Goal: Find contact information: Find contact information

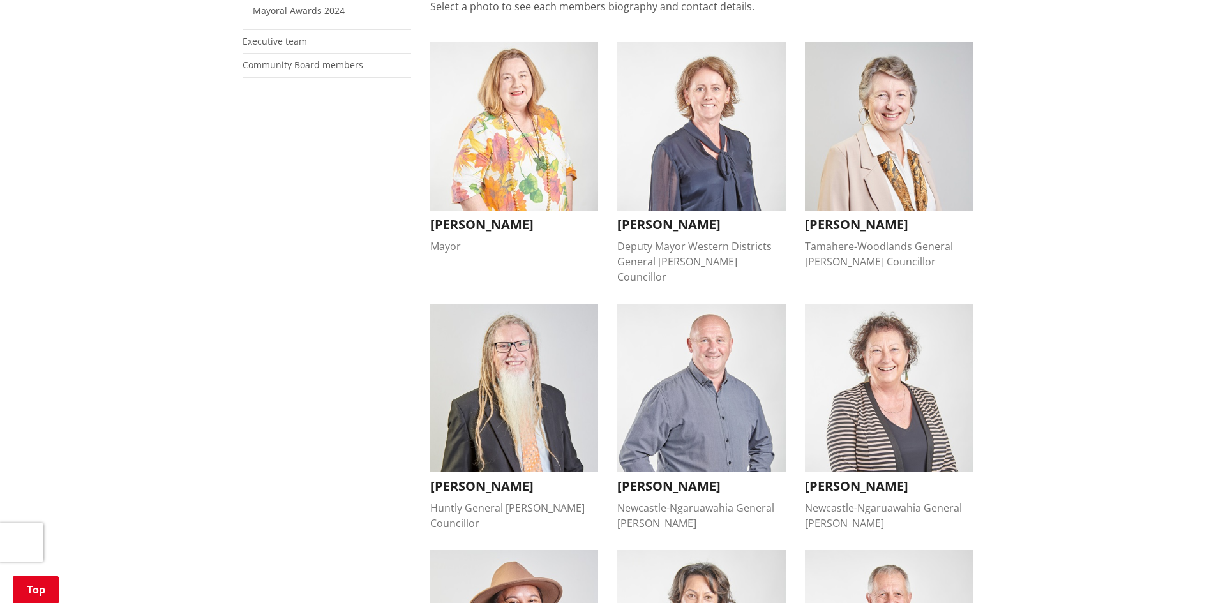
scroll to position [319, 0]
click at [877, 183] on img "button" at bounding box center [889, 125] width 169 height 169
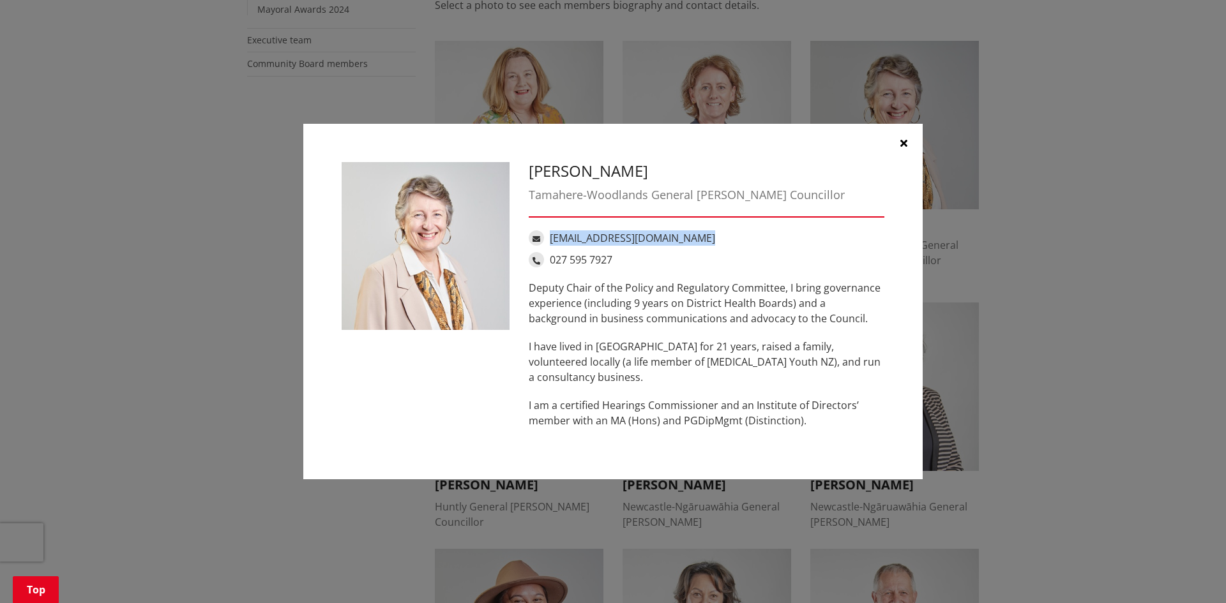
drag, startPoint x: 702, startPoint y: 237, endPoint x: 551, endPoint y: 236, distance: 150.6
click at [551, 236] on div "[EMAIL_ADDRESS][DOMAIN_NAME]" at bounding box center [707, 237] width 356 height 15
copy link "[EMAIL_ADDRESS][DOMAIN_NAME]"
click at [908, 142] on button "button" at bounding box center [903, 143] width 38 height 38
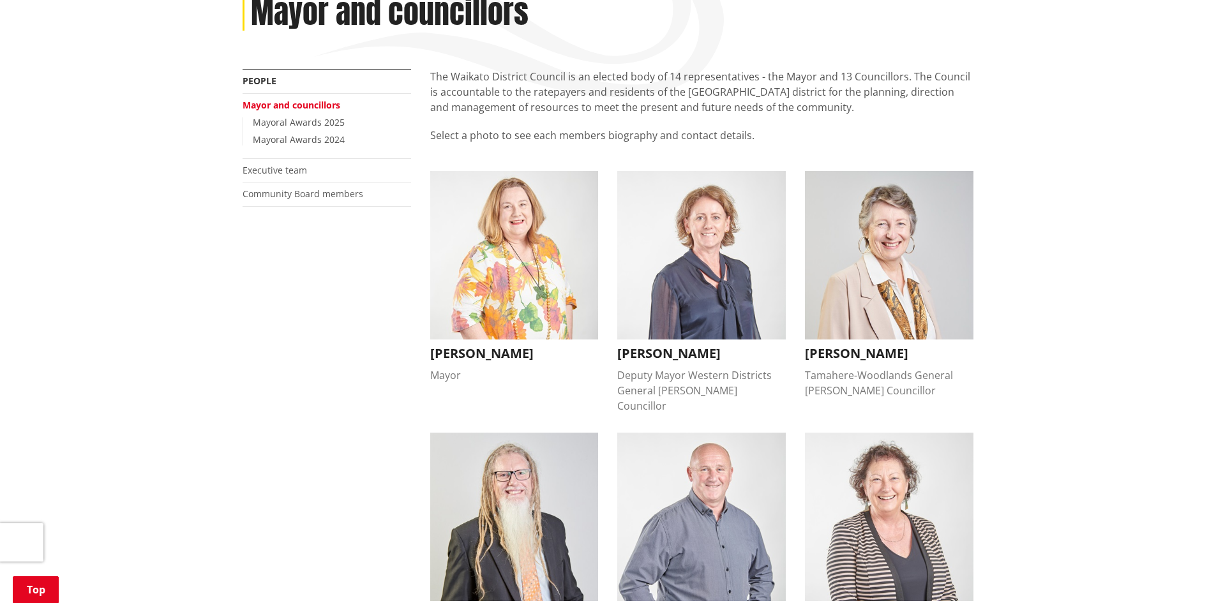
scroll to position [0, 0]
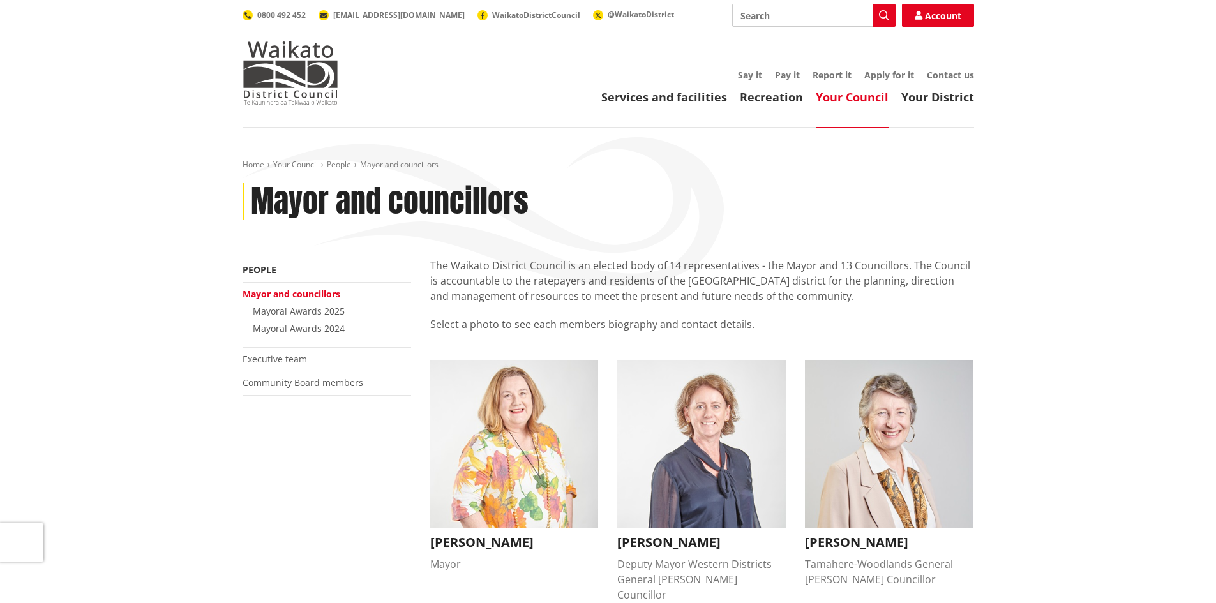
click at [310, 314] on link "Mayoral Awards 2025" at bounding box center [299, 311] width 92 height 12
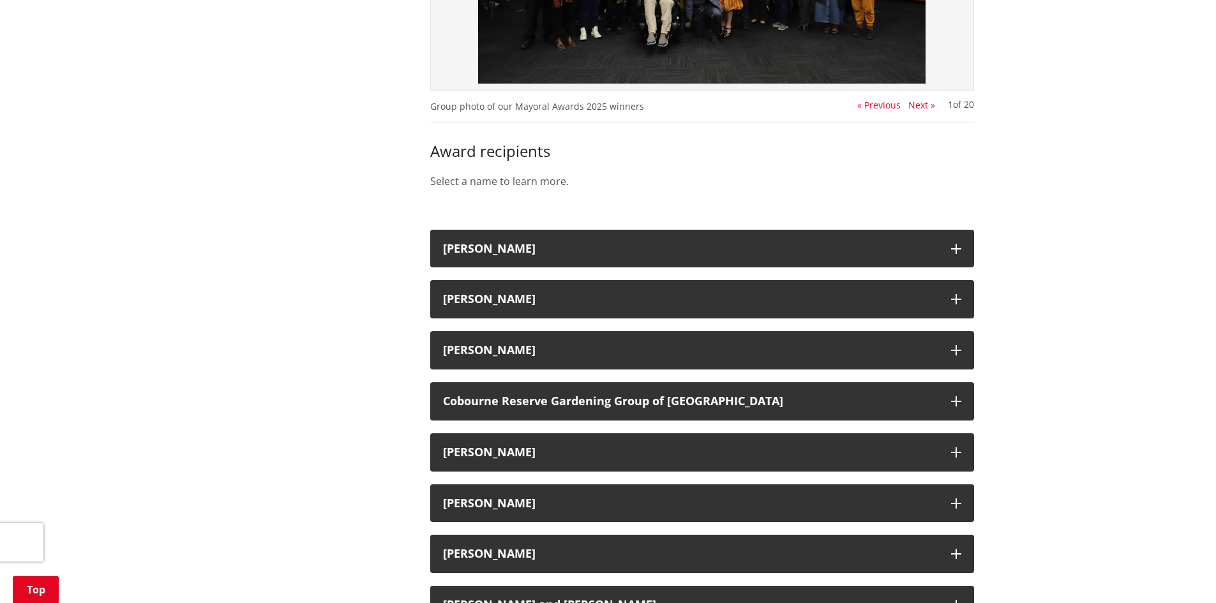
scroll to position [574, 0]
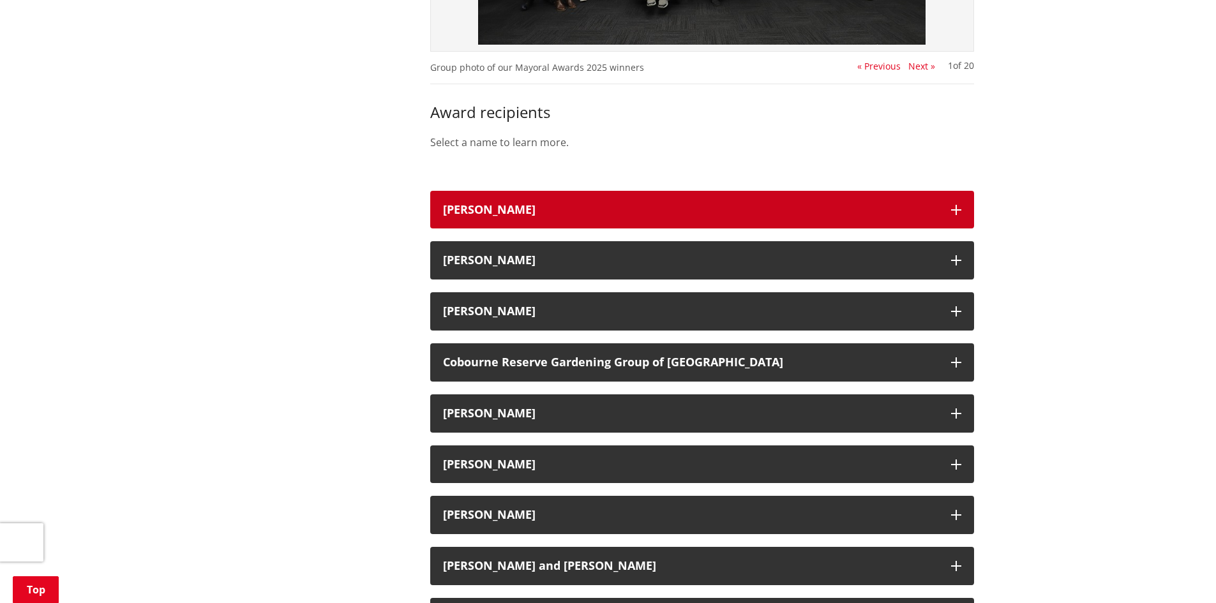
click at [839, 201] on button "Andy Saunders" at bounding box center [702, 210] width 544 height 38
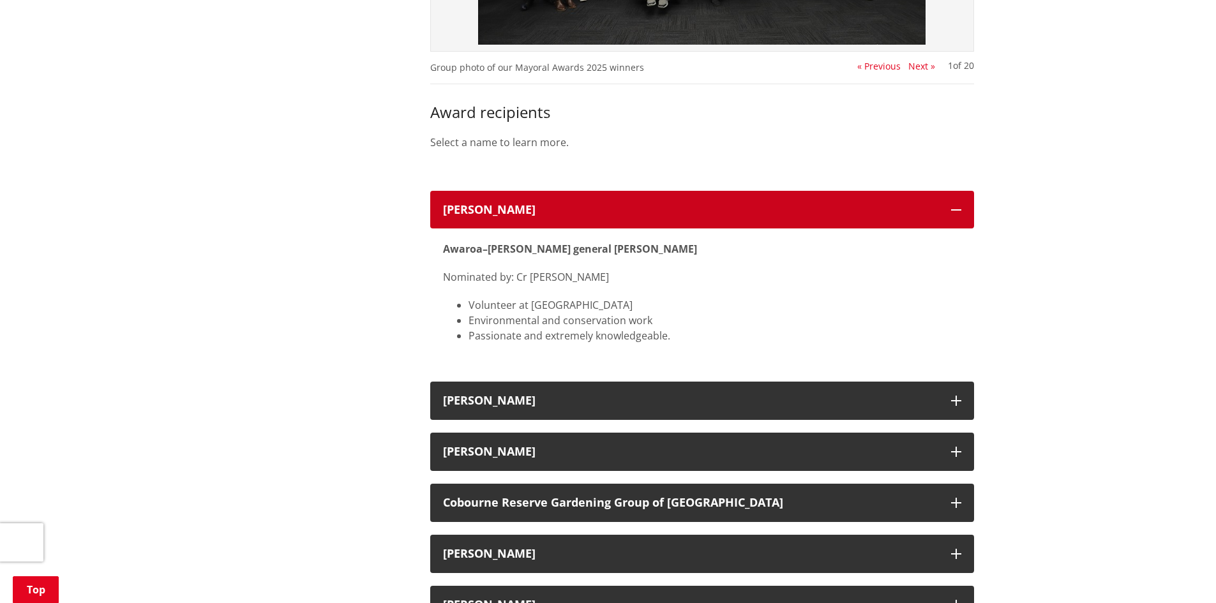
click at [839, 201] on button "Andy Saunders" at bounding box center [702, 210] width 544 height 38
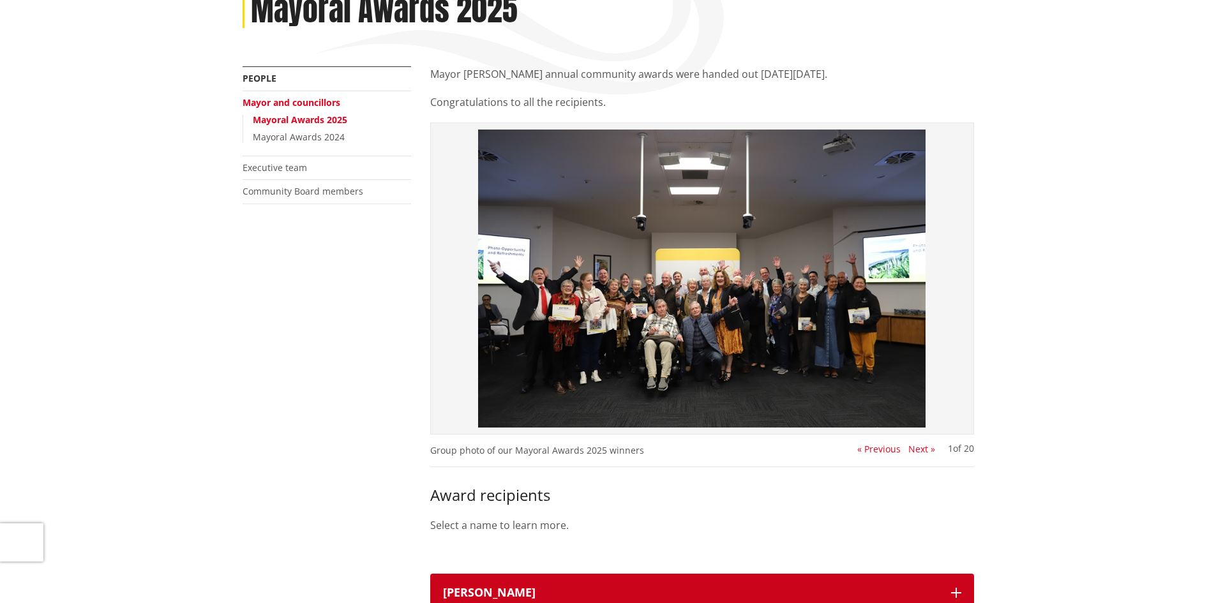
scroll to position [0, 0]
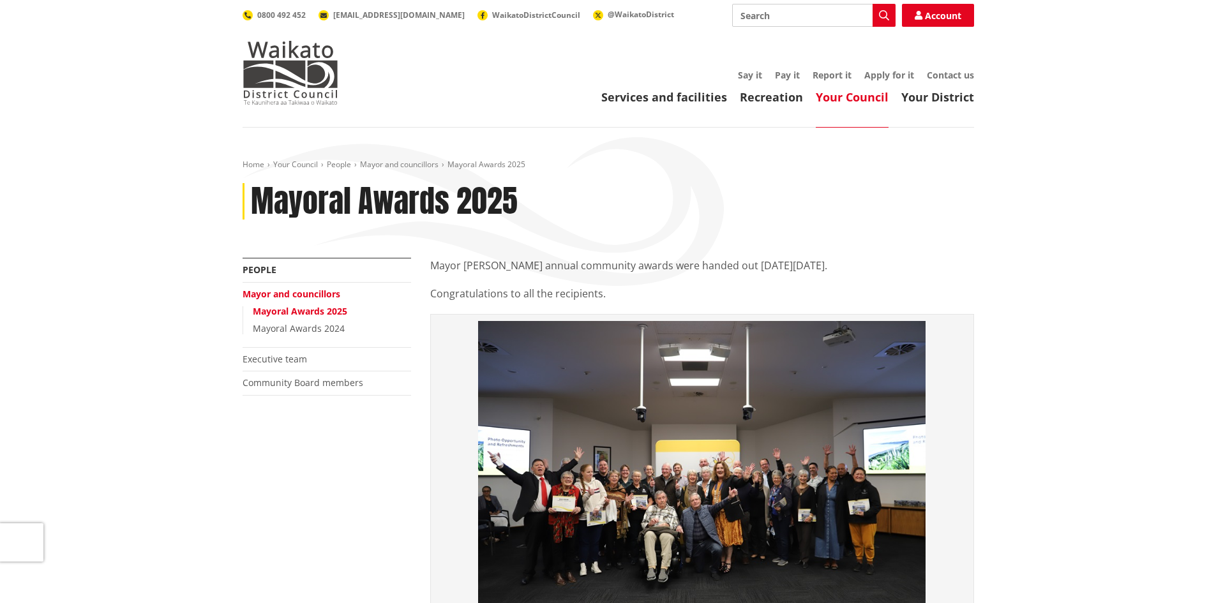
click at [258, 359] on link "Executive team" at bounding box center [275, 359] width 64 height 12
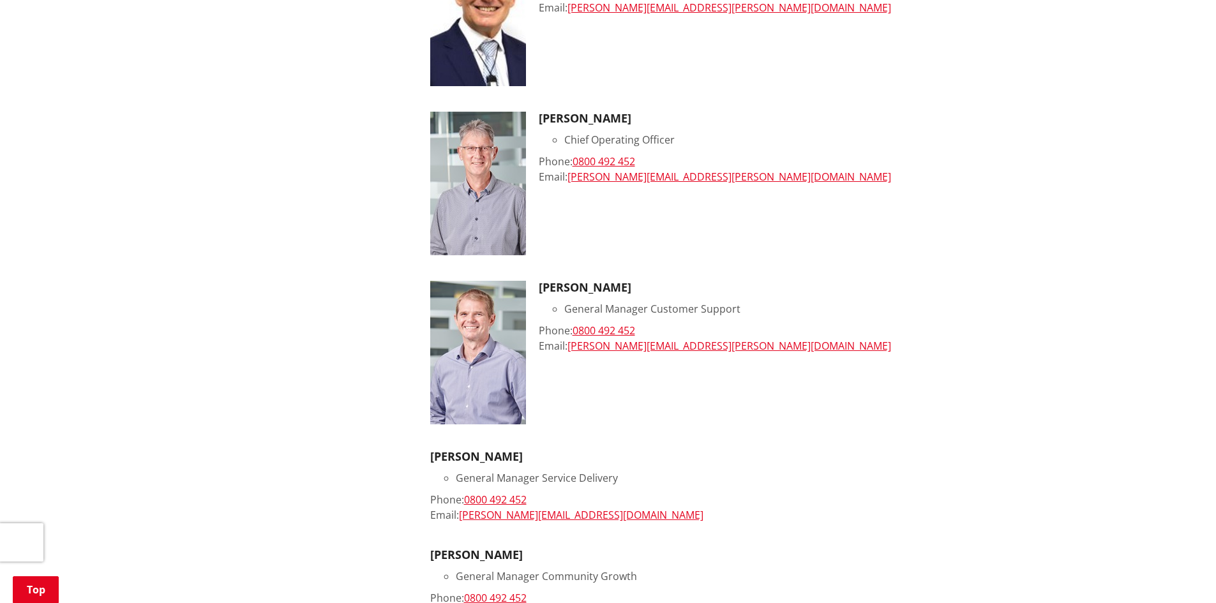
scroll to position [319, 0]
